Goal: Transaction & Acquisition: Book appointment/travel/reservation

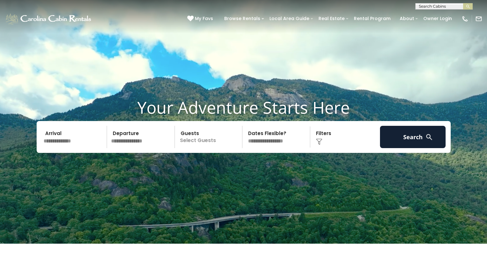
click at [79, 146] on input "text" at bounding box center [74, 137] width 66 height 22
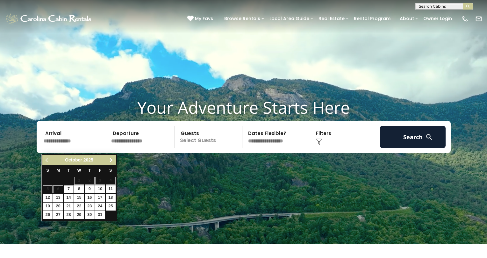
click at [113, 162] on span "Next" at bounding box center [111, 160] width 5 height 5
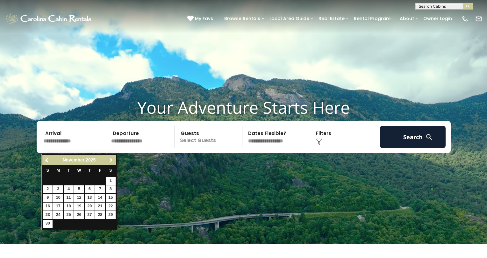
click at [113, 162] on span "Next" at bounding box center [111, 160] width 5 height 5
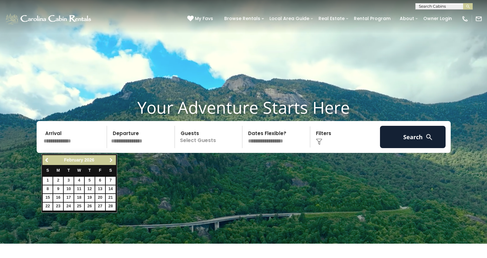
click at [113, 162] on span "Next" at bounding box center [111, 160] width 5 height 5
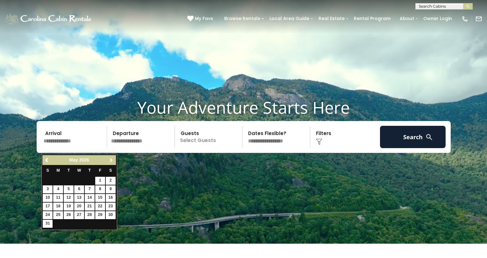
click at [113, 162] on span "Next" at bounding box center [111, 160] width 5 height 5
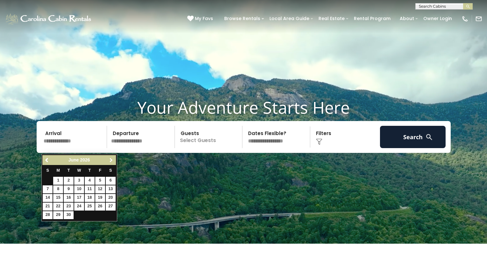
click at [113, 162] on span "Next" at bounding box center [111, 160] width 5 height 5
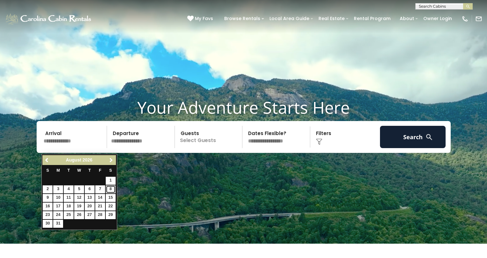
click at [109, 188] on link "8" at bounding box center [111, 189] width 10 height 8
type input "******"
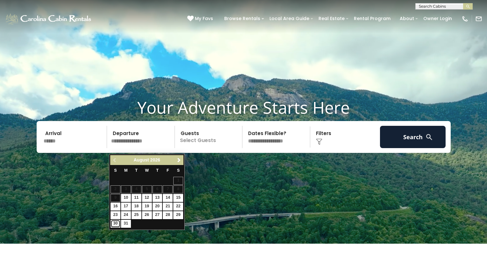
click at [114, 224] on link "30" at bounding box center [116, 224] width 10 height 8
type input "*******"
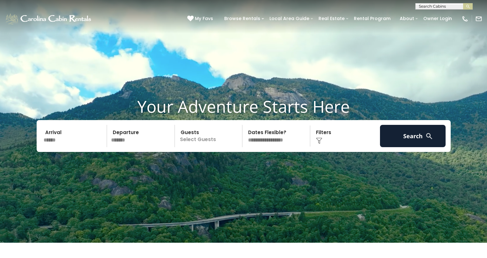
click at [209, 144] on p "Select Guests" at bounding box center [210, 136] width 66 height 22
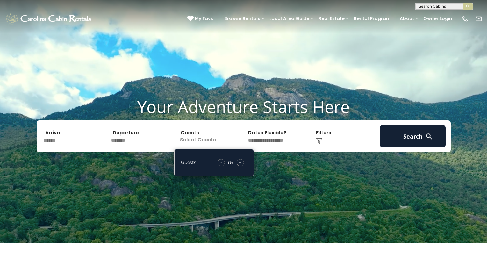
click at [238, 166] on div "+" at bounding box center [240, 162] width 7 height 7
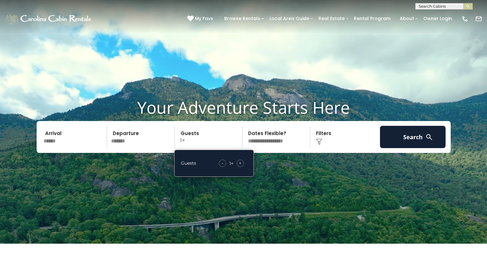
click at [239, 166] on span "+" at bounding box center [240, 163] width 3 height 6
click at [331, 144] on div "Click to Choose" at bounding box center [345, 137] width 66 height 22
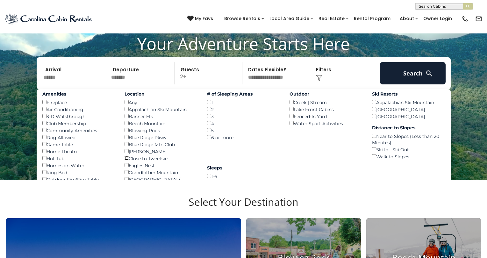
scroll to position [63, 0]
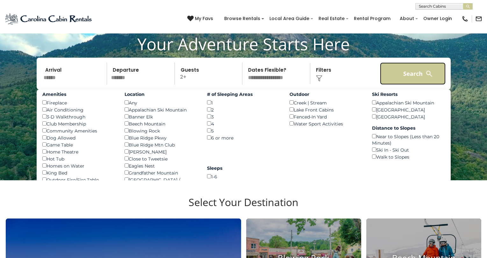
click at [413, 79] on button "Search" at bounding box center [413, 73] width 66 height 22
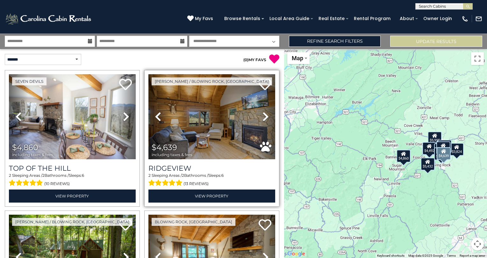
click at [267, 117] on icon at bounding box center [265, 116] width 6 height 10
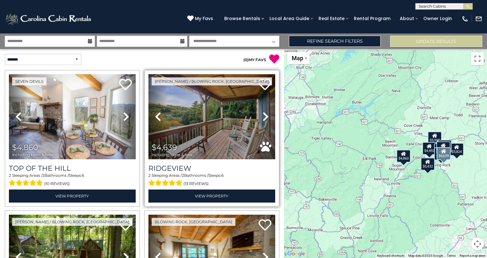
click at [267, 117] on icon at bounding box center [265, 116] width 6 height 10
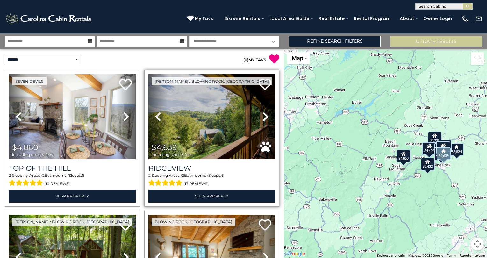
click at [267, 117] on icon at bounding box center [265, 116] width 6 height 10
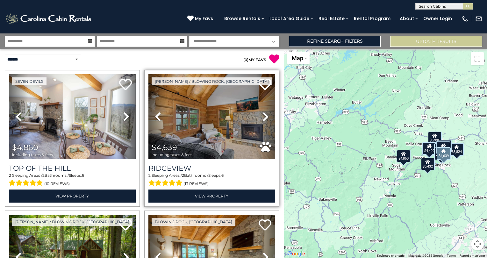
click at [267, 117] on icon at bounding box center [265, 116] width 6 height 10
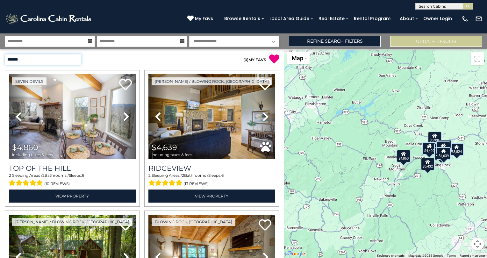
click at [59, 59] on select "**********" at bounding box center [43, 59] width 76 height 11
select select "*********"
click at [5, 54] on select "**********" at bounding box center [43, 59] width 76 height 11
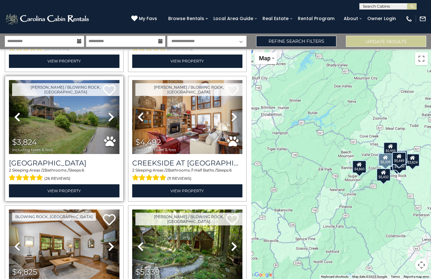
scroll to position [123, 0]
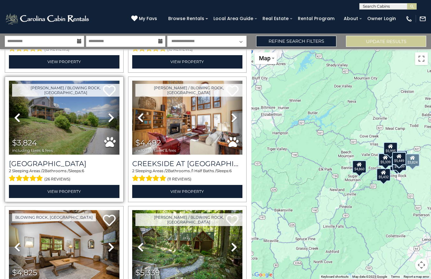
click at [108, 117] on icon at bounding box center [111, 117] width 6 height 10
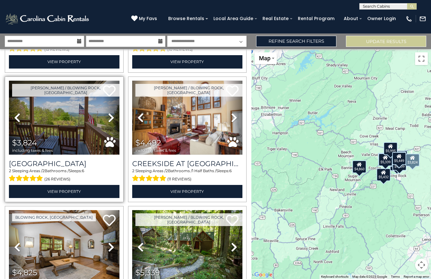
click at [110, 117] on icon at bounding box center [111, 117] width 6 height 10
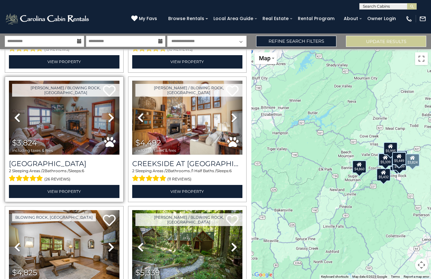
click at [110, 117] on icon at bounding box center [111, 117] width 6 height 10
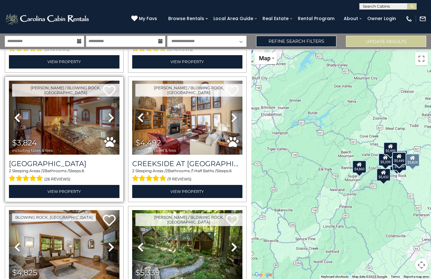
click at [110, 117] on icon at bounding box center [111, 117] width 6 height 10
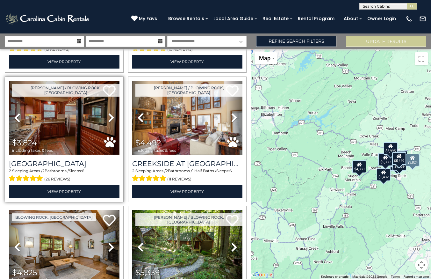
click at [110, 117] on icon at bounding box center [111, 117] width 6 height 10
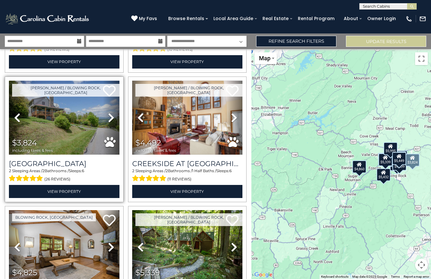
click at [110, 117] on icon at bounding box center [111, 117] width 6 height 10
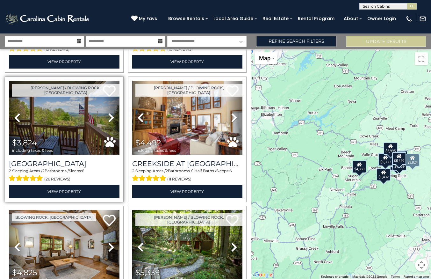
click at [110, 117] on icon at bounding box center [111, 117] width 6 height 10
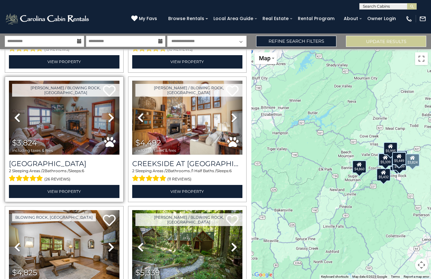
click at [110, 117] on icon at bounding box center [111, 117] width 6 height 10
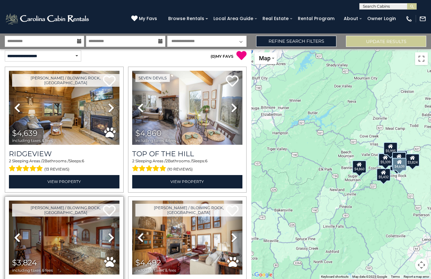
scroll to position [0, 0]
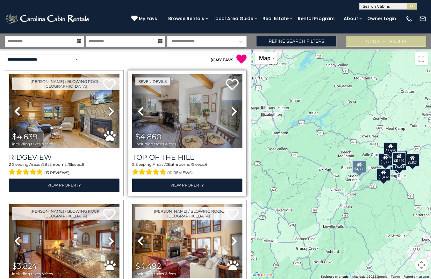
click at [232, 112] on icon at bounding box center [234, 111] width 6 height 10
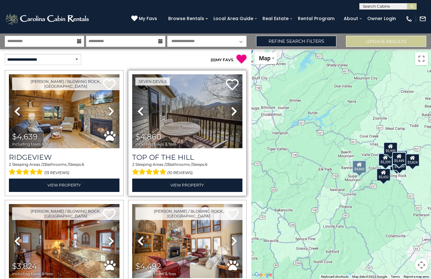
click at [232, 112] on icon at bounding box center [234, 111] width 6 height 10
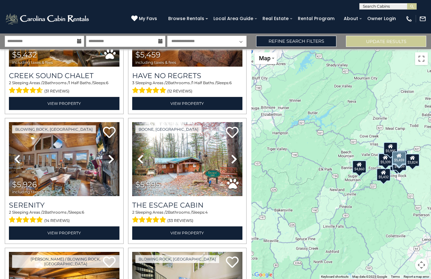
scroll to position [493, 0]
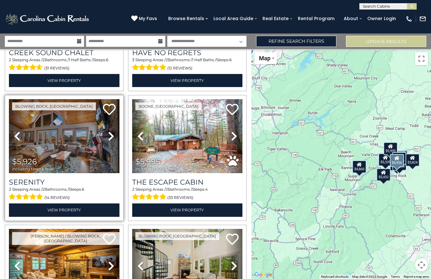
click at [111, 135] on icon at bounding box center [111, 136] width 6 height 10
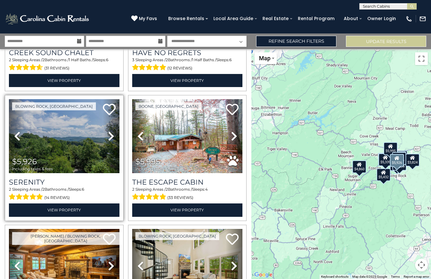
click at [111, 135] on icon at bounding box center [111, 136] width 6 height 10
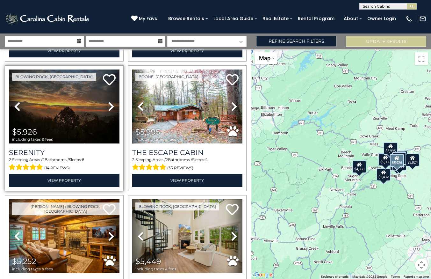
scroll to position [591, 0]
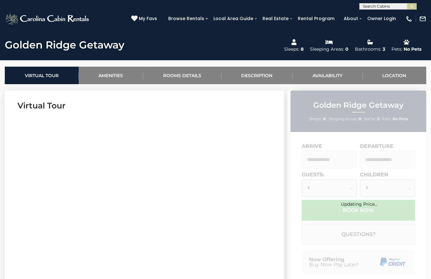
scroll to position [260, 0]
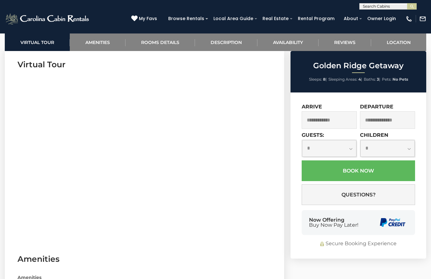
click at [334, 123] on input "text" at bounding box center [329, 120] width 55 height 18
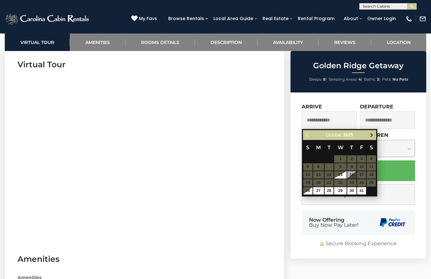
click at [372, 135] on span "Next" at bounding box center [371, 134] width 5 height 5
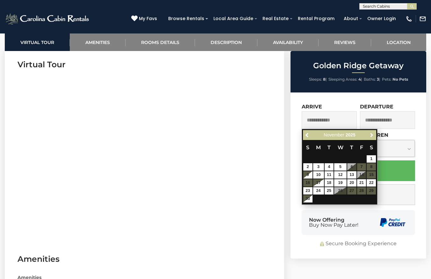
click at [372, 135] on span "Next" at bounding box center [371, 134] width 5 height 5
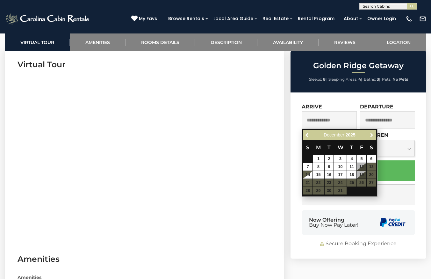
click at [372, 135] on span "Next" at bounding box center [371, 134] width 5 height 5
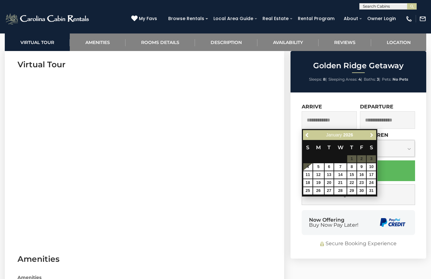
click at [372, 135] on span "Next" at bounding box center [371, 134] width 5 height 5
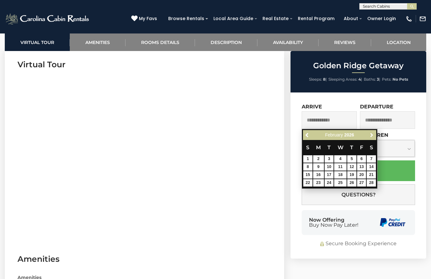
click at [372, 135] on span "Next" at bounding box center [371, 134] width 5 height 5
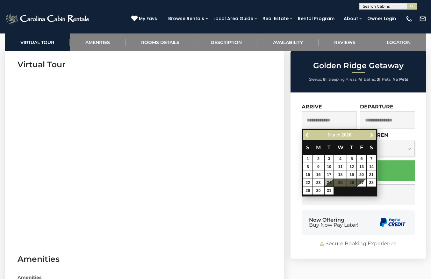
click at [372, 135] on span "Next" at bounding box center [371, 134] width 5 height 5
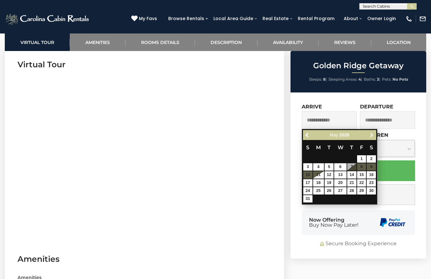
click at [372, 135] on span "Next" at bounding box center [371, 134] width 5 height 5
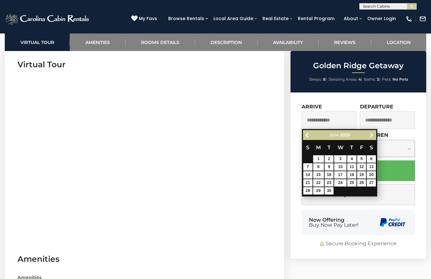
click at [372, 135] on span "Next" at bounding box center [371, 134] width 5 height 5
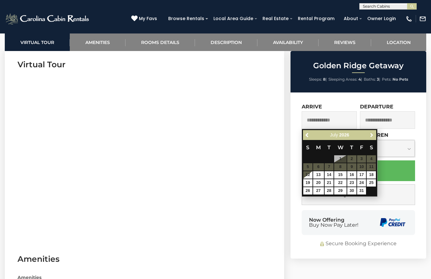
click at [372, 135] on span "Next" at bounding box center [371, 134] width 5 height 5
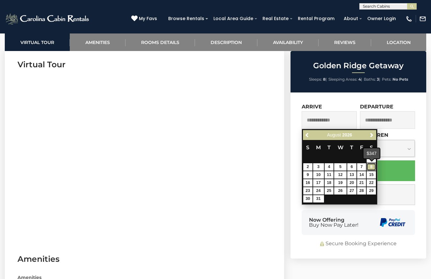
click at [371, 168] on link "8" at bounding box center [371, 166] width 9 height 7
type input "**********"
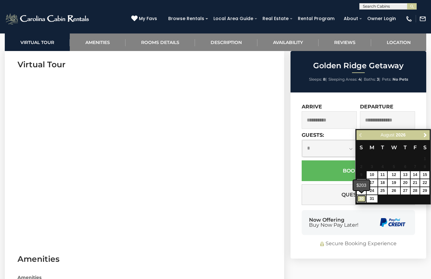
click at [360, 198] on link "30" at bounding box center [361, 198] width 9 height 7
type input "**********"
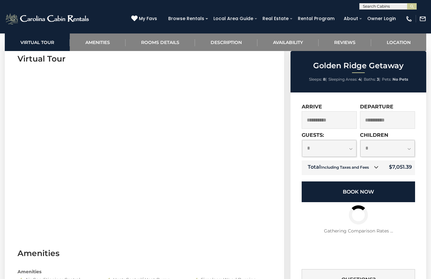
scroll to position [266, 0]
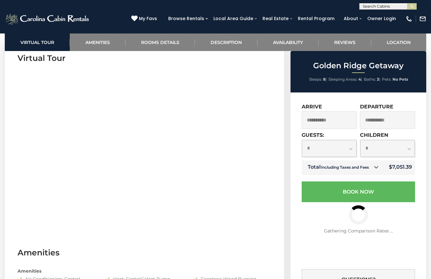
click at [376, 166] on icon at bounding box center [376, 167] width 4 height 4
